Goal: Task Accomplishment & Management: Complete application form

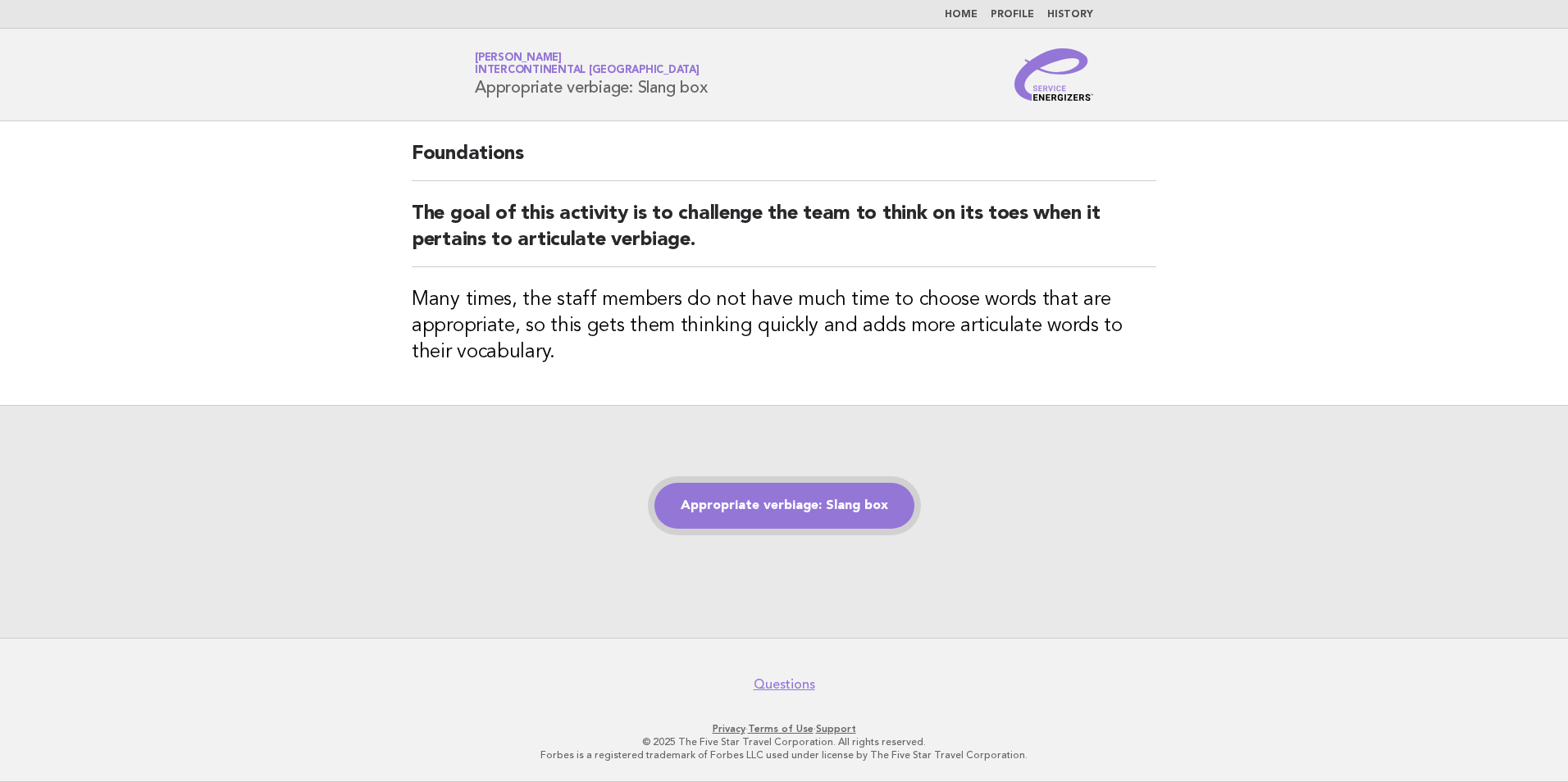
click at [802, 493] on link "Appropriate verbiage: Slang box" at bounding box center [784, 506] width 260 height 46
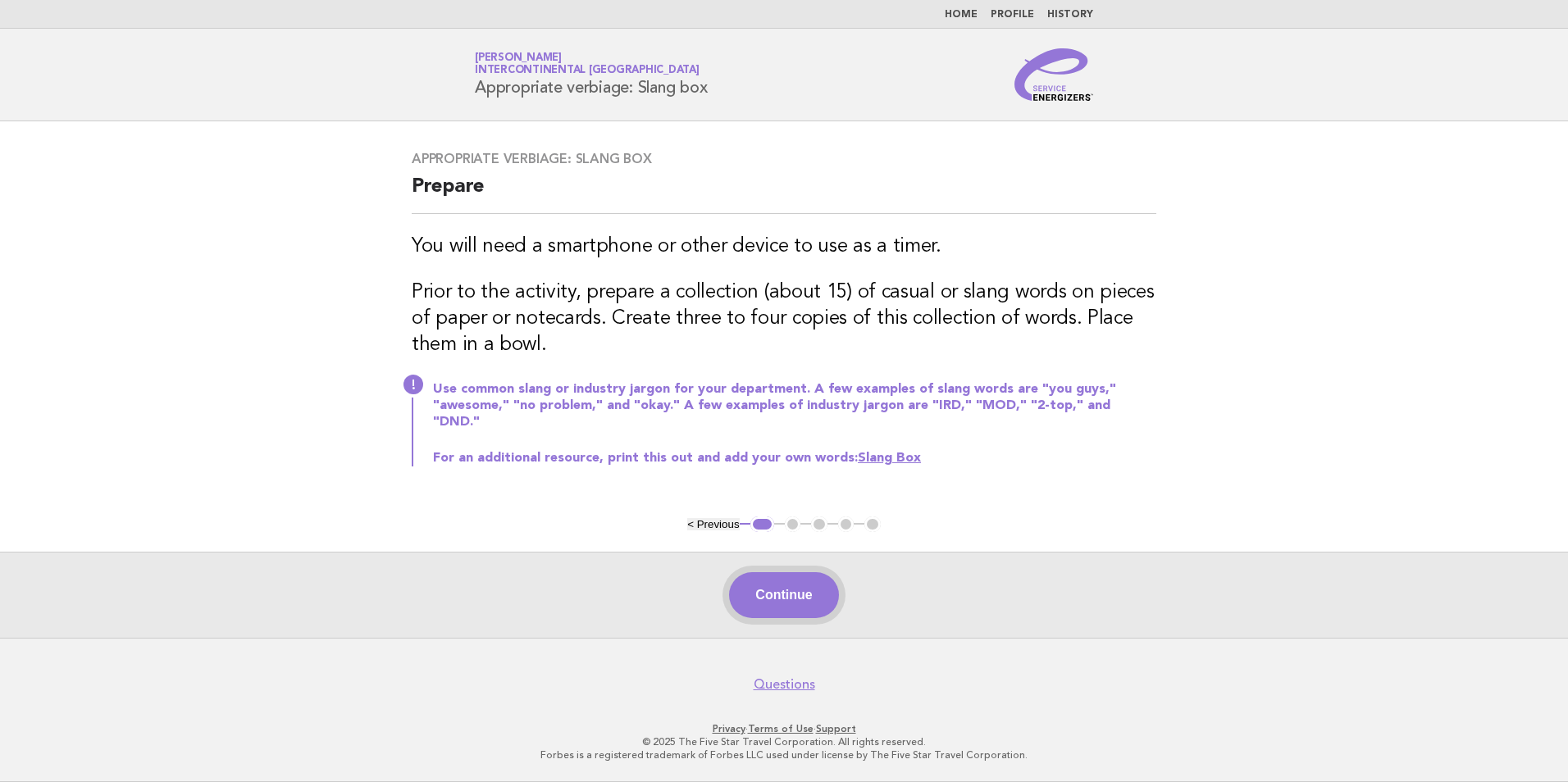
click at [805, 607] on button "Continue" at bounding box center [783, 595] width 109 height 46
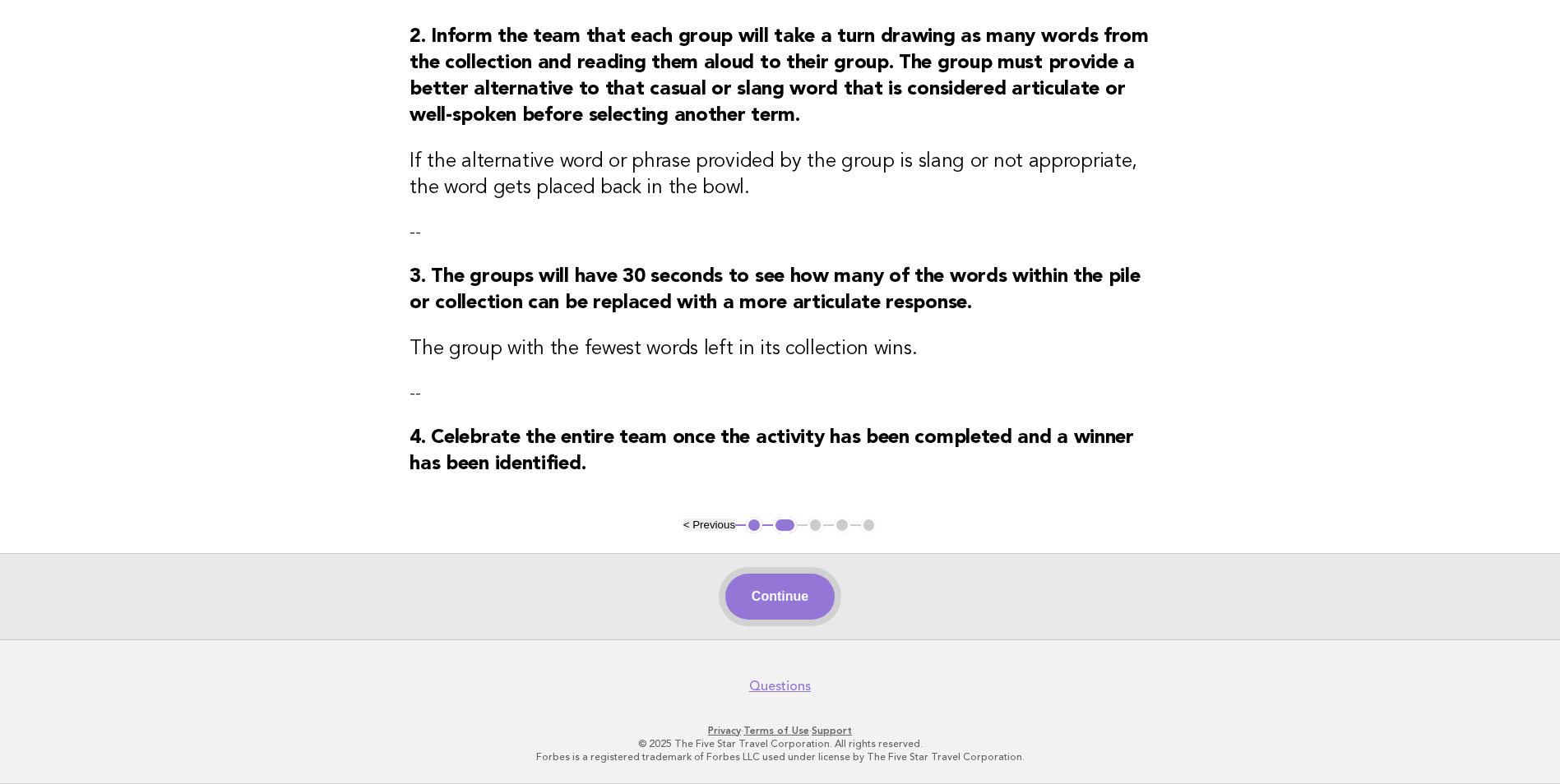
click at [774, 616] on button "Continue" at bounding box center [780, 596] width 109 height 46
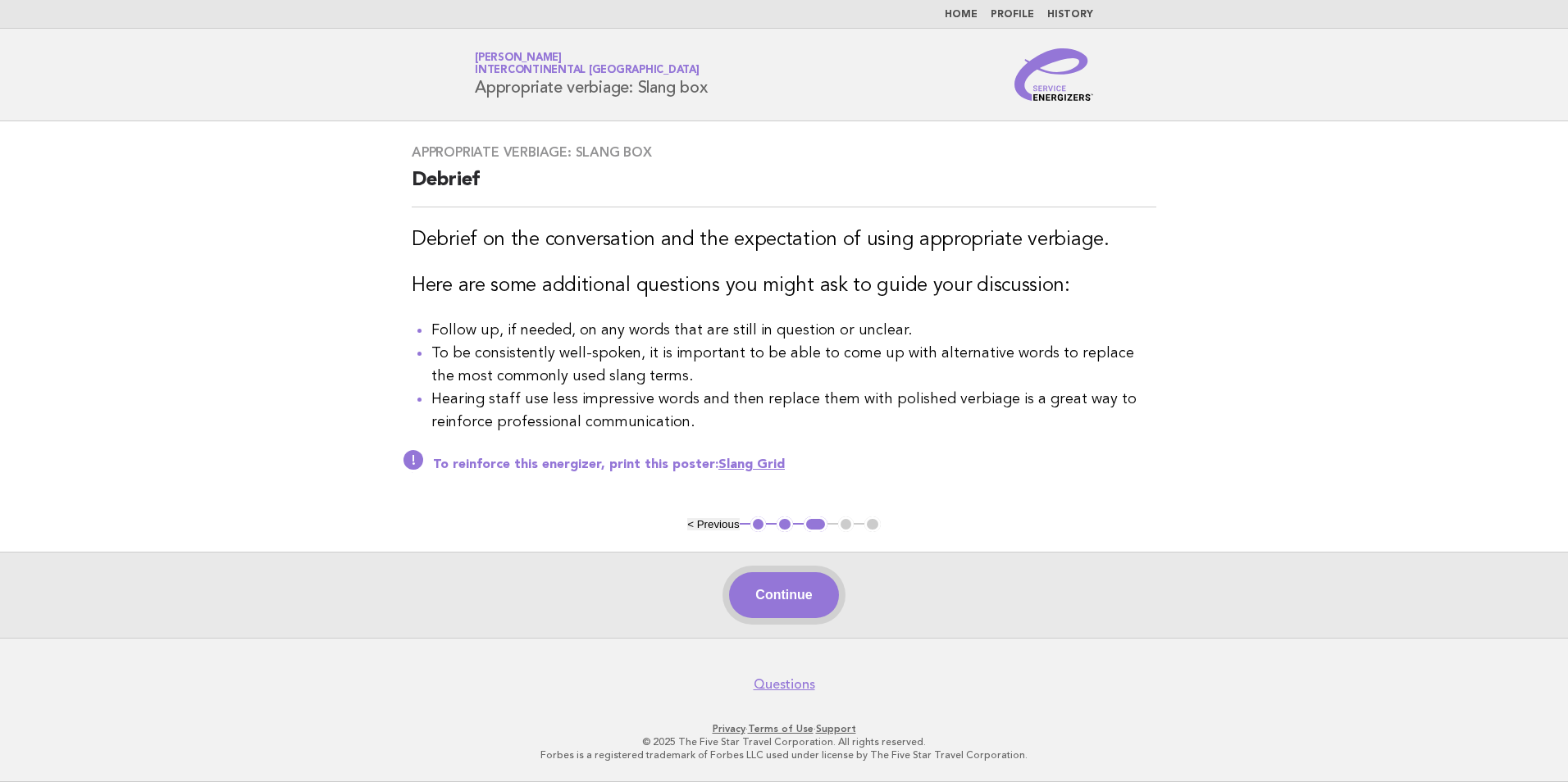
click at [796, 611] on button "Continue" at bounding box center [783, 595] width 109 height 46
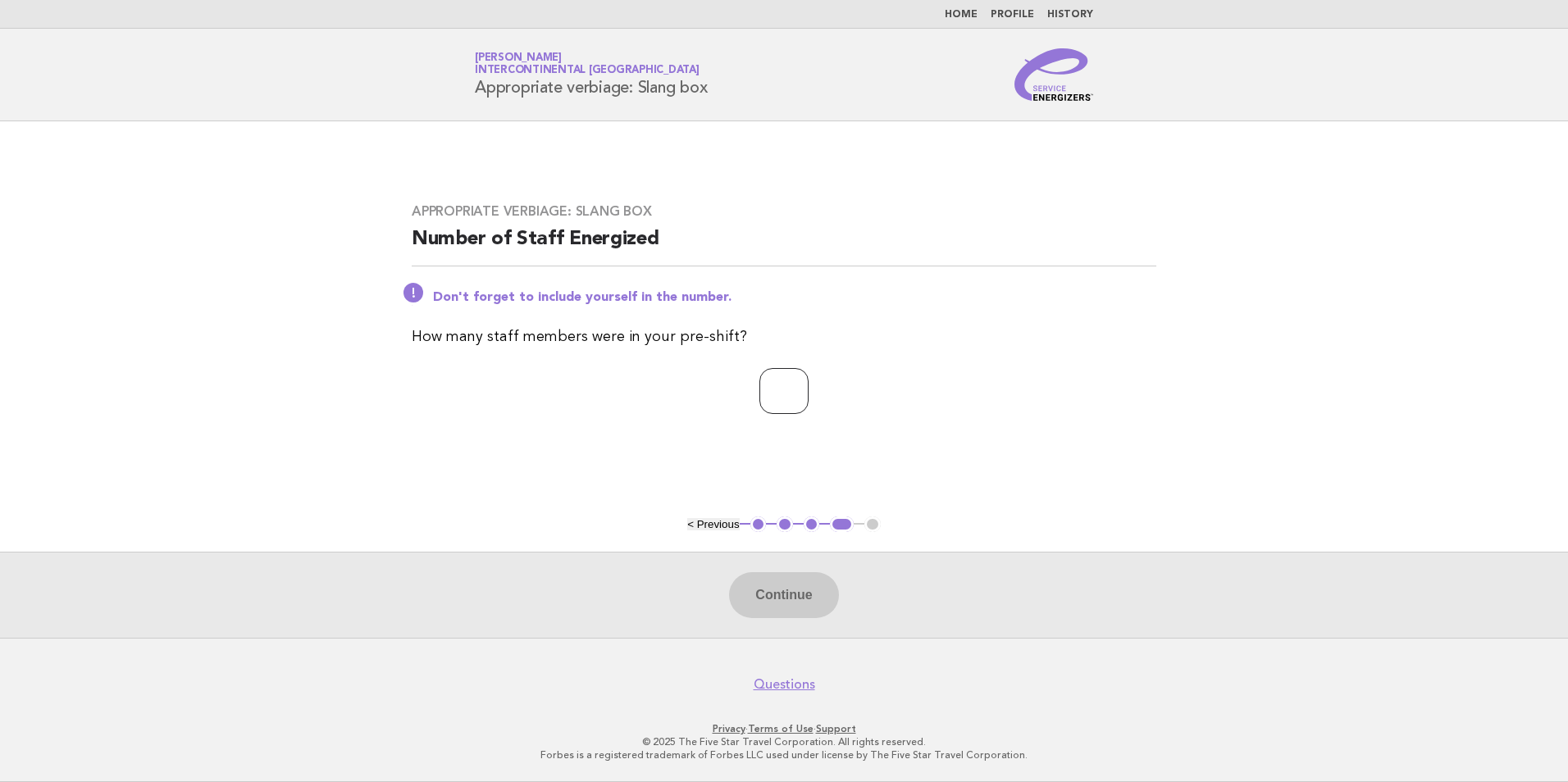
click at [781, 402] on input "number" at bounding box center [784, 391] width 50 height 46
type input "*"
click at [777, 606] on button "Continue" at bounding box center [783, 595] width 109 height 46
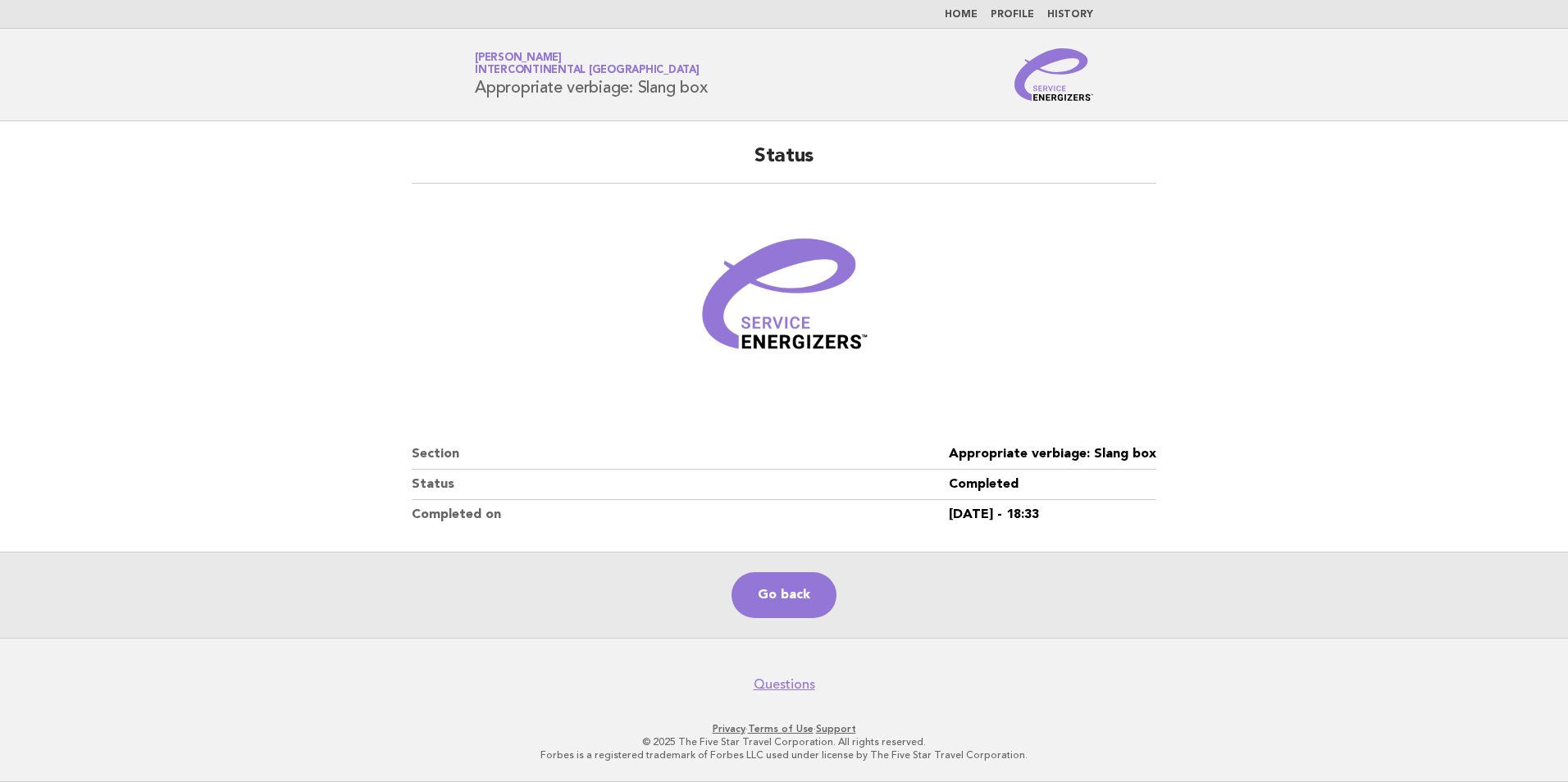
click at [961, 7] on nav "Home Profile History" at bounding box center [784, 14] width 1568 height 29
click at [968, 12] on link "Home" at bounding box center [961, 14] width 32 height 10
